Goal: Browse casually

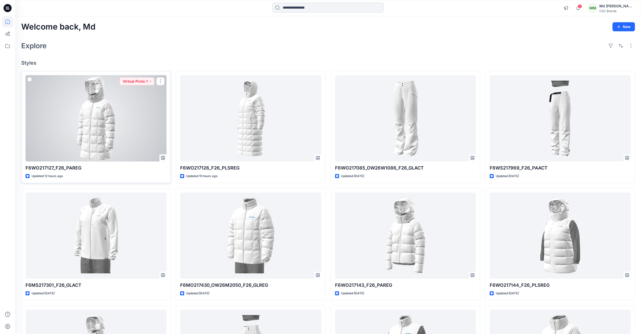
click at [113, 133] on div at bounding box center [96, 118] width 141 height 86
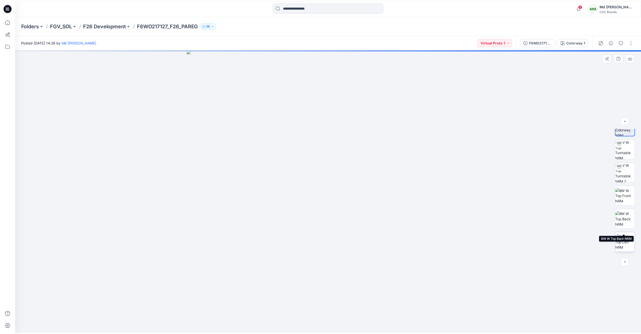
scroll to position [4, 0]
click at [376, 150] on img at bounding box center [629, 158] width 20 height 20
drag, startPoint x: 376, startPoint y: 323, endPoint x: 326, endPoint y: 334, distance: 51.1
click at [326, 150] on div at bounding box center [330, 192] width 630 height 285
drag, startPoint x: 366, startPoint y: 326, endPoint x: 325, endPoint y: 324, distance: 41.3
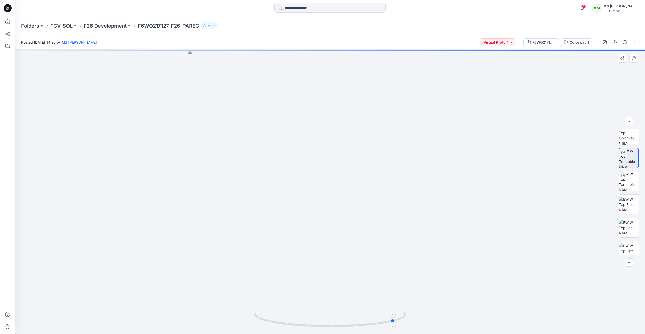
click at [325, 150] on icon at bounding box center [330, 319] width 153 height 19
drag, startPoint x: 368, startPoint y: 323, endPoint x: 356, endPoint y: 325, distance: 12.4
click at [357, 150] on icon at bounding box center [330, 319] width 153 height 19
drag, startPoint x: 356, startPoint y: 325, endPoint x: 394, endPoint y: 321, distance: 38.6
click at [376, 150] on icon at bounding box center [330, 319] width 153 height 19
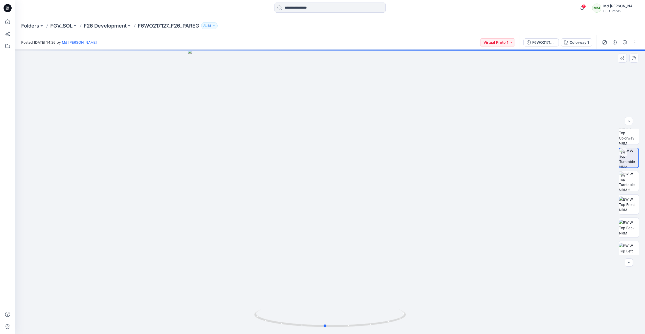
drag, startPoint x: 376, startPoint y: 327, endPoint x: 441, endPoint y: 313, distance: 65.7
click at [376, 150] on div at bounding box center [330, 192] width 630 height 285
click at [6, 9] on icon at bounding box center [7, 8] width 2 height 0
